Goal: Find specific page/section: Find specific page/section

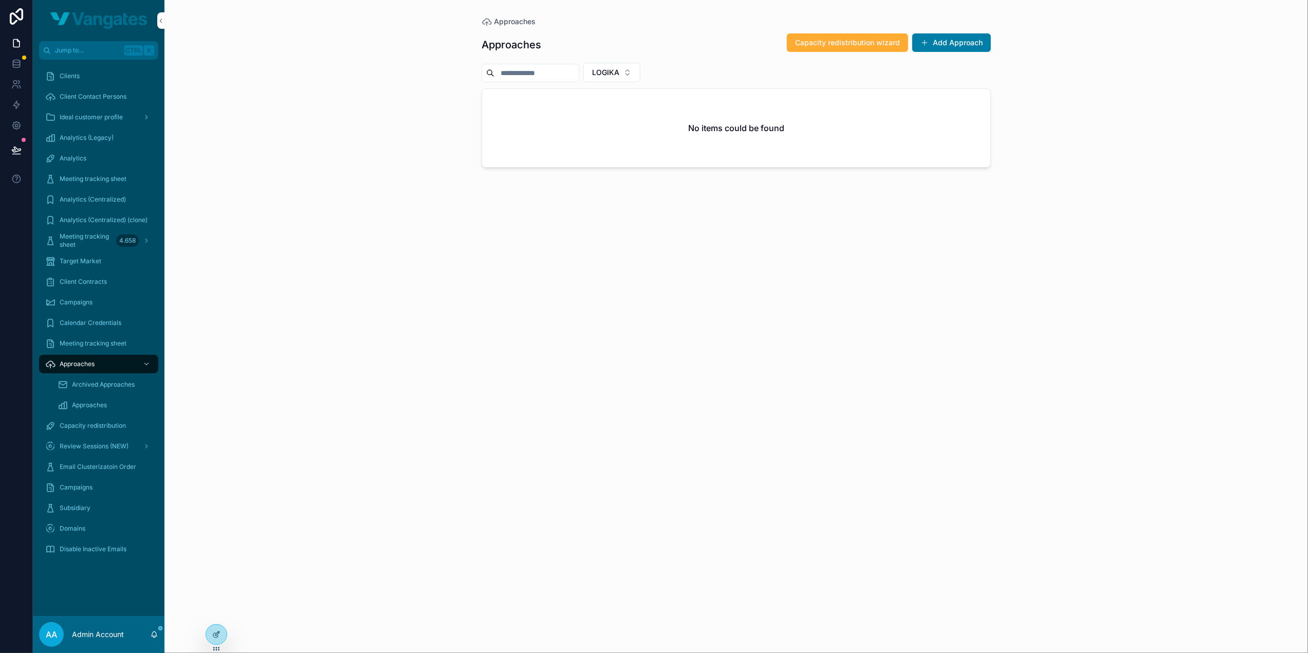
click at [478, 209] on div "Approaches Approaches Capacity redistribution wizard Add Approach LOGIKA No ite…" at bounding box center [736, 320] width 526 height 640
click at [1102, 88] on div "Approaches Approaches Capacity redistribution wizard Add Approach LOGIKA No ite…" at bounding box center [735, 326] width 1143 height 653
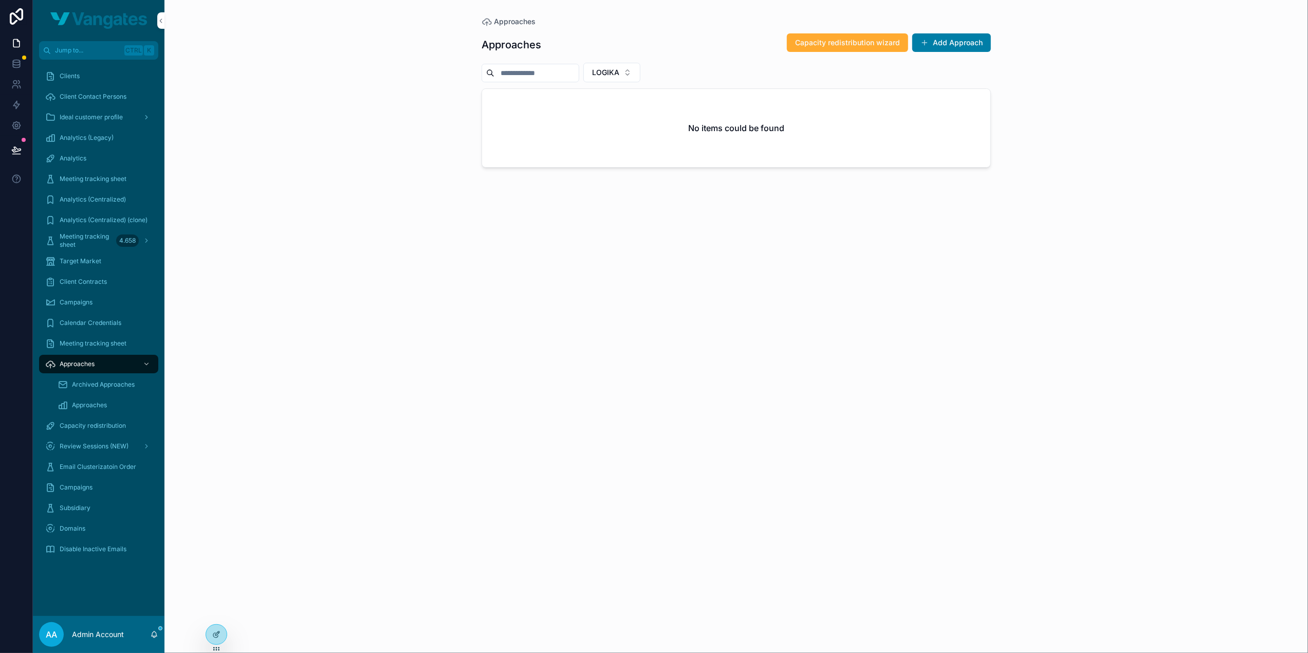
click at [1102, 88] on div "Approaches Approaches Capacity redistribution wizard Add Approach LOGIKA No ite…" at bounding box center [735, 326] width 1143 height 653
click at [1097, 96] on div "Approaches Approaches Capacity redistribution wizard Add Approach LOGIKA No ite…" at bounding box center [735, 326] width 1143 height 653
click at [1155, 154] on div "Approaches Approaches Capacity redistribution wizard Add Approach LOGIKA No ite…" at bounding box center [735, 326] width 1143 height 653
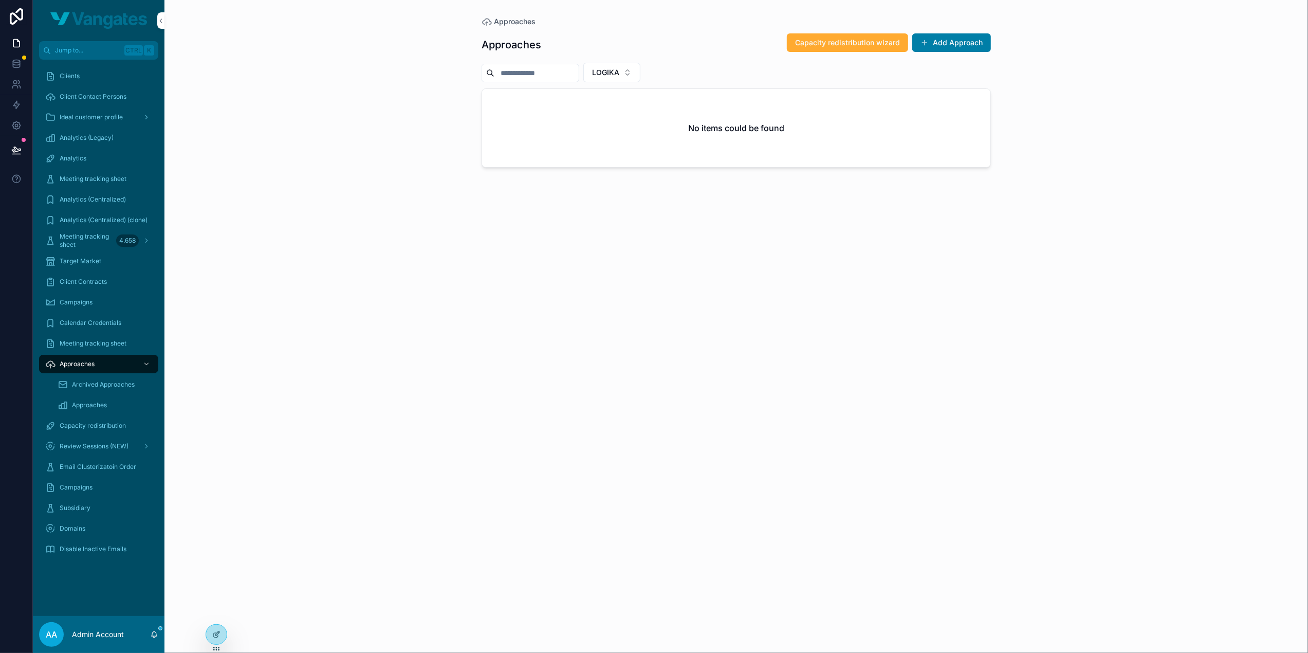
click at [1155, 154] on div "Approaches Approaches Capacity redistribution wizard Add Approach LOGIKA No ite…" at bounding box center [735, 326] width 1143 height 653
click at [1128, 197] on div "Approaches Approaches Capacity redistribution wizard Add Approach LOGIKA No ite…" at bounding box center [735, 326] width 1143 height 653
